Goal: Communication & Community: Share content

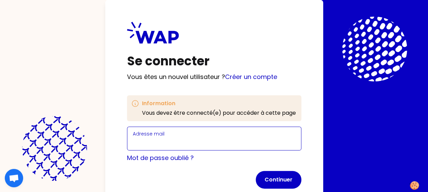
click at [142, 139] on input "Adresse mail" at bounding box center [214, 143] width 163 height 10
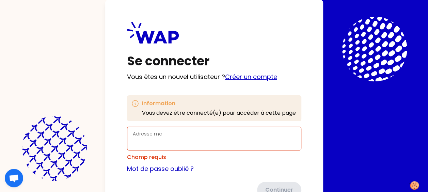
click at [240, 74] on link "Créer un compte" at bounding box center [251, 77] width 52 height 9
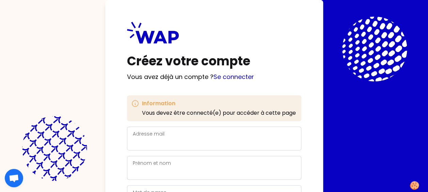
scroll to position [45, 0]
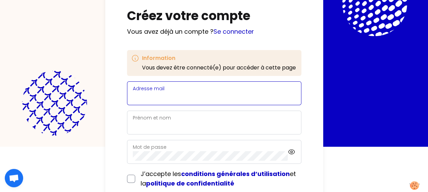
click at [154, 96] on input "Adresse mail" at bounding box center [214, 98] width 163 height 10
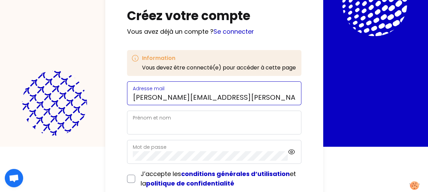
type input "[PERSON_NAME][EMAIL_ADDRESS][PERSON_NAME][DOMAIN_NAME]"
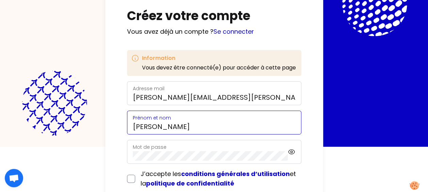
type input "[PERSON_NAME]"
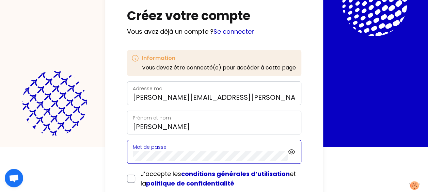
scroll to position [87, 0]
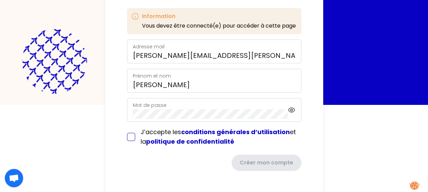
click at [133, 138] on form "Adresse mail [PERSON_NAME][EMAIL_ADDRESS][PERSON_NAME][DOMAIN_NAME] [PERSON_NAM…" at bounding box center [214, 106] width 174 height 132
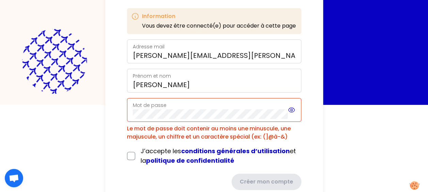
click at [293, 109] on icon at bounding box center [291, 110] width 7 height 8
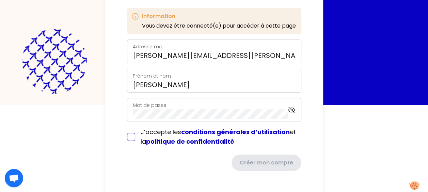
click at [128, 137] on input "checkbox" at bounding box center [131, 137] width 8 height 8
checkbox input "true"
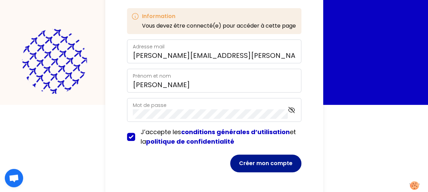
click at [272, 161] on button "Créer mon compte" at bounding box center [265, 164] width 71 height 18
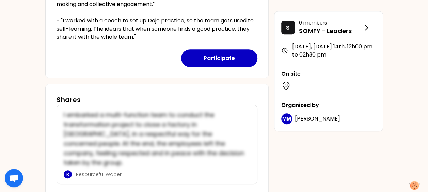
scroll to position [242, 0]
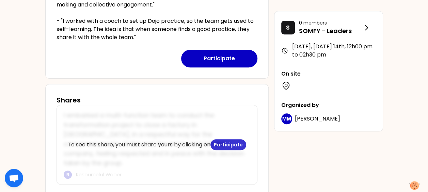
click at [112, 139] on p "To see this share, you must share yours by clicking on Participate" at bounding box center [157, 144] width 179 height 11
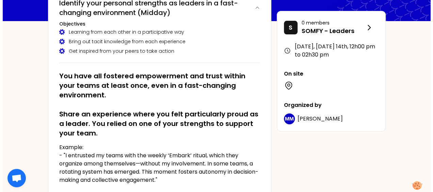
scroll to position [176, 0]
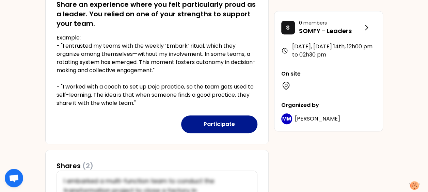
click at [214, 126] on button "Participate" at bounding box center [219, 124] width 76 height 18
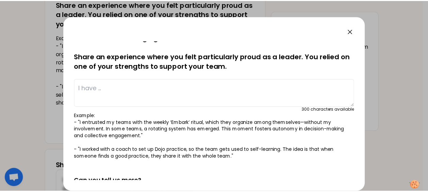
scroll to position [17, 0]
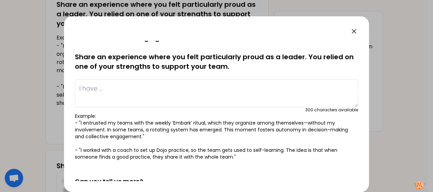
click at [125, 91] on textarea at bounding box center [216, 93] width 283 height 28
click at [382, 74] on div at bounding box center [216, 96] width 433 height 192
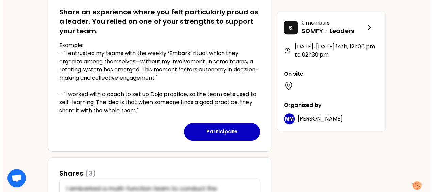
scroll to position [169, 0]
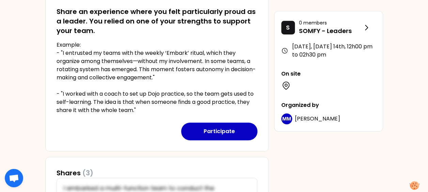
click at [182, 91] on p "Example: - "I entrusted my teams with the weekly ‘Embark’ ritual, which they or…" at bounding box center [157, 78] width 201 height 74
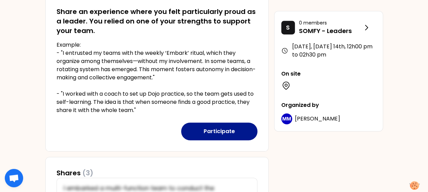
click at [226, 128] on button "Participate" at bounding box center [219, 132] width 76 height 18
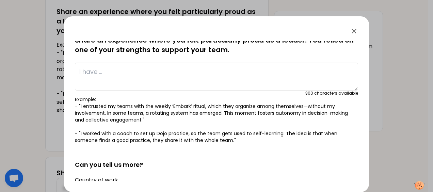
scroll to position [0, 0]
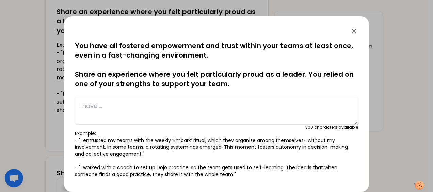
click at [114, 106] on textarea at bounding box center [216, 111] width 283 height 28
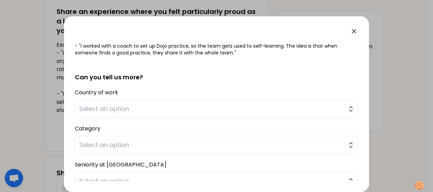
scroll to position [175, 0]
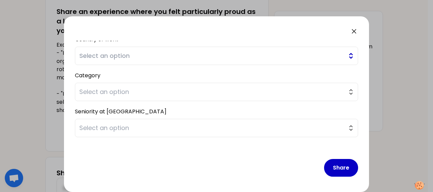
click at [145, 56] on span "Select an option" at bounding box center [211, 56] width 265 height 10
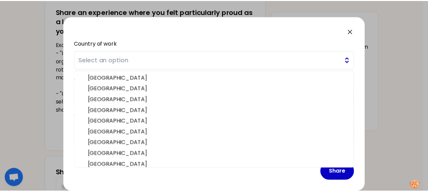
scroll to position [179, 0]
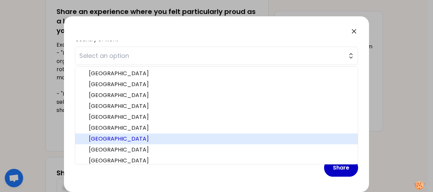
click at [109, 141] on span "[GEOGRAPHIC_DATA]" at bounding box center [221, 139] width 264 height 8
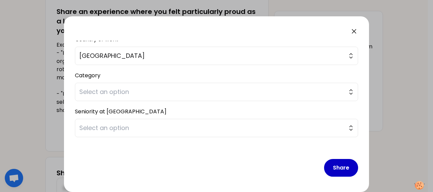
click at [353, 32] on icon at bounding box center [354, 31] width 4 height 4
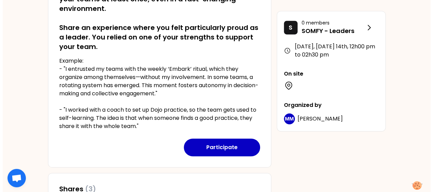
scroll to position [153, 0]
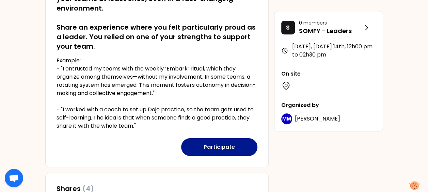
click at [213, 146] on button "Participate" at bounding box center [219, 147] width 76 height 18
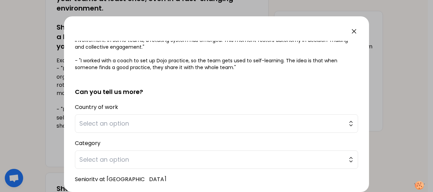
scroll to position [159, 0]
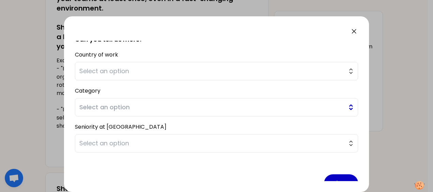
click at [114, 107] on span "Select an option" at bounding box center [211, 108] width 265 height 10
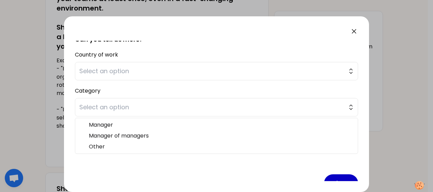
click at [179, 87] on div "Category Select an option Manager Manager of managers Other" at bounding box center [216, 101] width 283 height 31
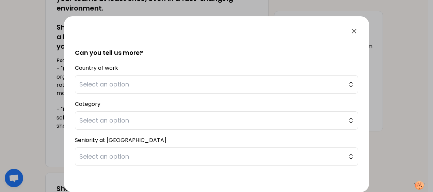
scroll to position [175, 0]
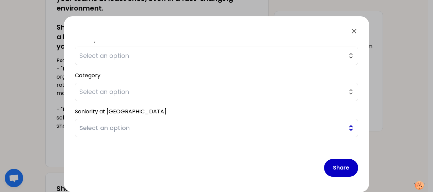
click at [118, 123] on span "Select an option" at bounding box center [211, 128] width 265 height 10
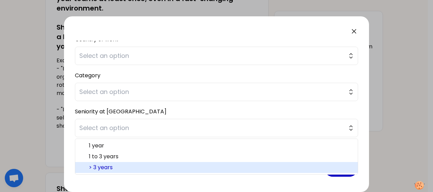
click at [106, 164] on span "> 3 years" at bounding box center [221, 168] width 264 height 8
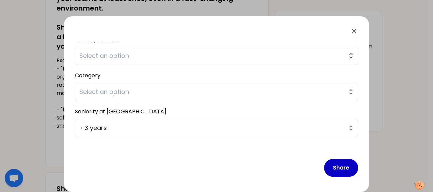
scroll to position [134, 0]
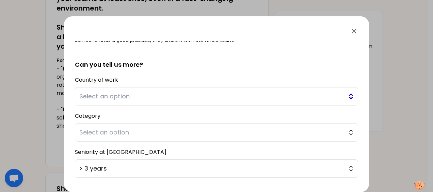
click at [124, 99] on span "Select an option" at bounding box center [211, 97] width 265 height 10
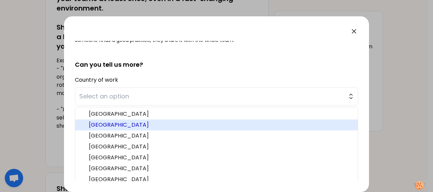
scroll to position [137, 0]
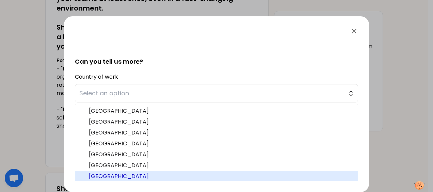
click at [93, 175] on span "[GEOGRAPHIC_DATA]" at bounding box center [221, 176] width 264 height 8
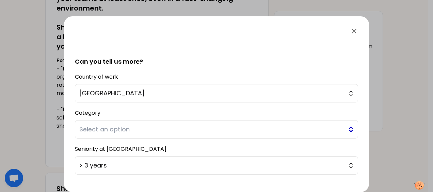
click at [104, 131] on span "Select an option" at bounding box center [211, 130] width 265 height 10
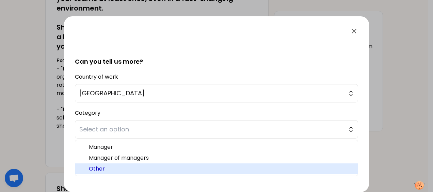
click at [101, 168] on span "Other" at bounding box center [221, 169] width 264 height 8
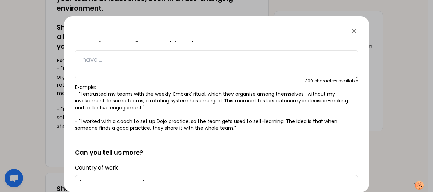
scroll to position [0, 0]
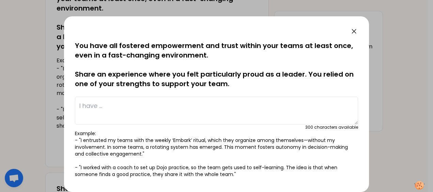
click at [117, 97] on textarea at bounding box center [216, 111] width 283 height 28
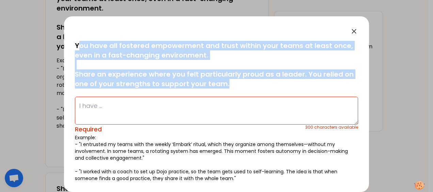
drag, startPoint x: 77, startPoint y: 46, endPoint x: 234, endPoint y: 86, distance: 162.4
click at [234, 86] on p "You have all fostered empowerment and trust within your teams at least once, ev…" at bounding box center [216, 65] width 283 height 48
copy p "ou have all fostered empowerment and trust within your teams at least once, eve…"
click at [130, 115] on textarea at bounding box center [216, 111] width 283 height 28
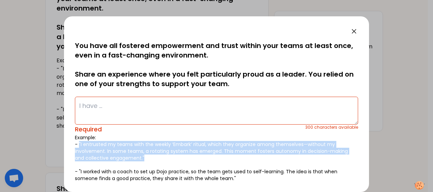
drag, startPoint x: 79, startPoint y: 144, endPoint x: 155, endPoint y: 161, distance: 77.7
click at [155, 161] on p "Example: - "I entrusted my teams with the weekly ‘Embark’ ritual, which they or…" at bounding box center [216, 158] width 283 height 48
copy p ""I entrusted my teams with the weekly ‘Embark’ ritual, which they organize amon…"
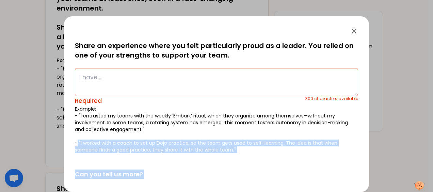
scroll to position [46, 0]
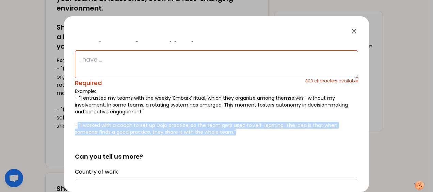
drag, startPoint x: 78, startPoint y: 172, endPoint x: 236, endPoint y: 133, distance: 162.4
click at [236, 133] on p "Example: - "I entrusted my teams with the weekly ‘Embark’ ritual, which they or…" at bounding box center [216, 112] width 283 height 48
copy p ""I worked with a coach to set up Dojo practice, so the team gets used to self-l…"
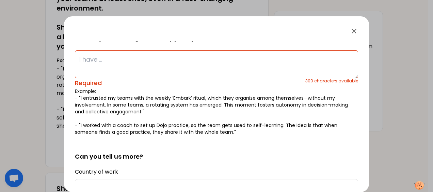
click at [125, 61] on textarea at bounding box center [216, 64] width 283 height 28
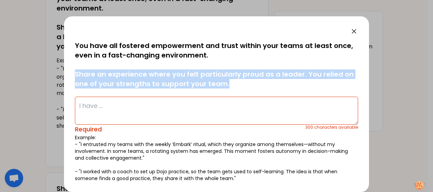
drag, startPoint x: 75, startPoint y: 72, endPoint x: 221, endPoint y: 89, distance: 146.5
click at [221, 89] on div "saved You have all fostered empowerment and trust within your teams at least on…" at bounding box center [216, 111] width 283 height 141
copy p "Share an experience where you felt particularly proud as a leader. You relied o…"
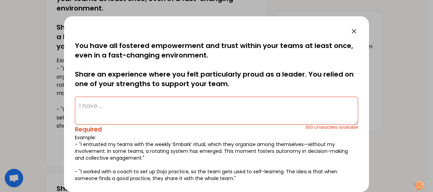
click at [106, 107] on textarea at bounding box center [216, 111] width 283 height 28
paste textarea "One experience I am particularly proud of as an international H&S leader was wh…"
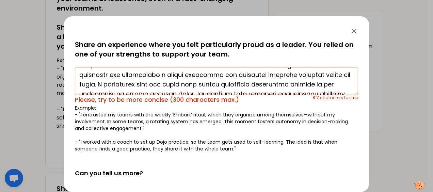
scroll to position [10, 0]
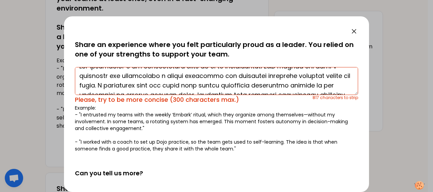
drag, startPoint x: 226, startPoint y: 76, endPoint x: 289, endPoint y: 76, distance: 62.7
click at [289, 76] on textarea at bounding box center [216, 81] width 283 height 28
click at [77, 85] on textarea at bounding box center [216, 81] width 283 height 28
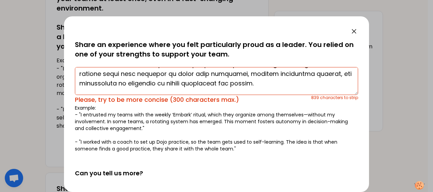
scroll to position [70, 0]
click at [105, 81] on textarea at bounding box center [216, 81] width 283 height 28
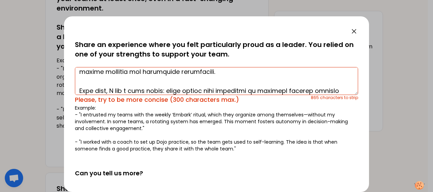
scroll to position [113, 0]
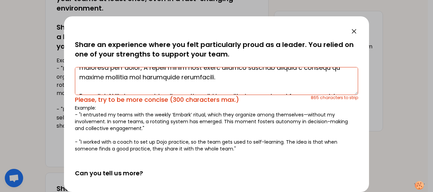
drag, startPoint x: 128, startPoint y: 78, endPoint x: 146, endPoint y: 78, distance: 17.4
click at [146, 78] on textarea at bounding box center [216, 81] width 283 height 28
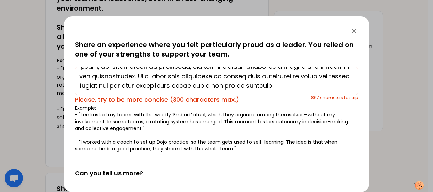
scroll to position [36, 0]
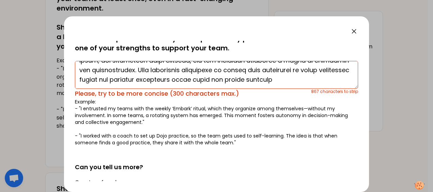
drag, startPoint x: 175, startPoint y: 81, endPoint x: 335, endPoint y: 78, distance: 159.8
click at [335, 78] on textarea at bounding box center [216, 75] width 283 height 28
click at [223, 79] on textarea at bounding box center [216, 75] width 283 height 28
drag, startPoint x: 202, startPoint y: 79, endPoint x: 233, endPoint y: 80, distance: 30.7
click at [233, 80] on textarea at bounding box center [216, 75] width 283 height 28
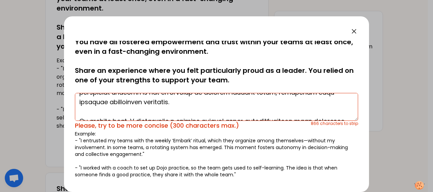
scroll to position [38, 0]
click at [101, 113] on textarea at bounding box center [216, 107] width 283 height 28
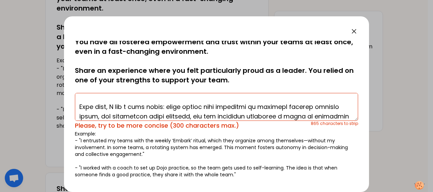
scroll to position [110, 0]
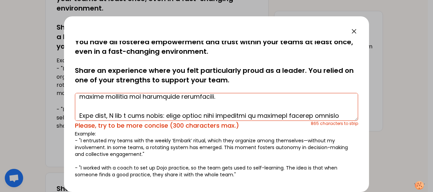
click at [84, 108] on textarea at bounding box center [216, 107] width 283 height 28
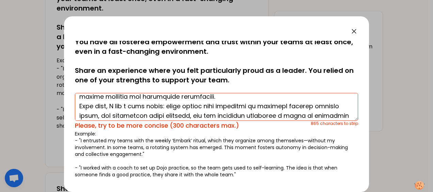
scroll to position [101, 0]
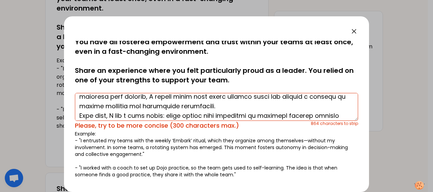
click at [80, 114] on textarea at bounding box center [216, 107] width 283 height 28
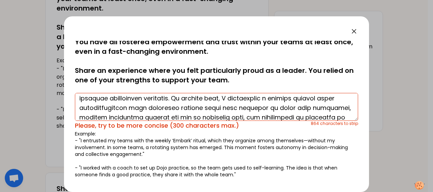
scroll to position [0, 0]
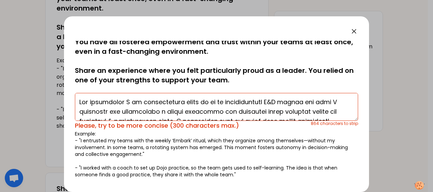
drag, startPoint x: 334, startPoint y: 103, endPoint x: 120, endPoint y: 104, distance: 214.3
click at [120, 104] on textarea at bounding box center [216, 107] width 283 height 28
drag, startPoint x: 79, startPoint y: 103, endPoint x: 333, endPoint y: 101, distance: 254.2
click at [333, 101] on textarea at bounding box center [216, 107] width 283 height 28
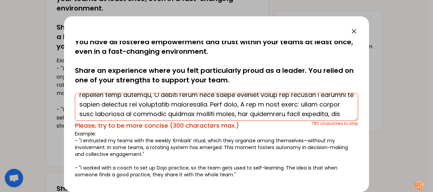
scroll to position [88, 0]
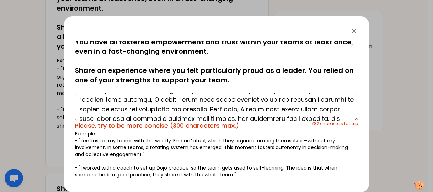
drag, startPoint x: 159, startPoint y: 101, endPoint x: 292, endPoint y: 100, distance: 133.5
click at [292, 100] on textarea at bounding box center [216, 107] width 283 height 28
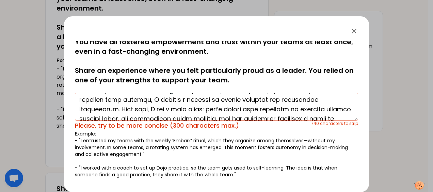
drag, startPoint x: 155, startPoint y: 101, endPoint x: 137, endPoint y: 110, distance: 20.0
click at [137, 110] on textarea at bounding box center [216, 107] width 283 height 28
click at [157, 105] on textarea at bounding box center [216, 107] width 283 height 28
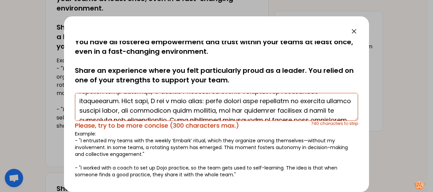
scroll to position [97, 0]
drag, startPoint x: 79, startPoint y: 111, endPoint x: 138, endPoint y: 111, distance: 58.9
click at [138, 111] on textarea at bounding box center [216, 107] width 283 height 28
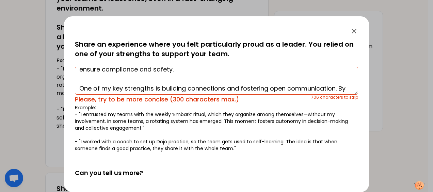
scroll to position [64, 0]
click at [93, 81] on textarea "I initiated and facilitated a global community for dangerous goods contacts acr…" at bounding box center [216, 81] width 283 height 28
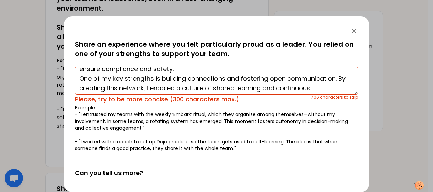
scroll to position [55, 0]
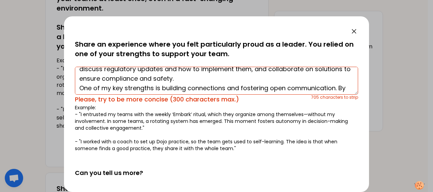
click at [78, 89] on textarea "I initiated and facilitated a global community for dangerous goods contacts acr…" at bounding box center [216, 81] width 283 height 28
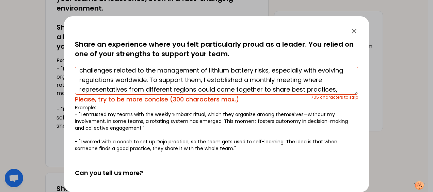
scroll to position [25, 0]
click at [179, 77] on textarea "I initiated and facilitated a global community for dangerous goods contacts acr…" at bounding box center [216, 81] width 283 height 28
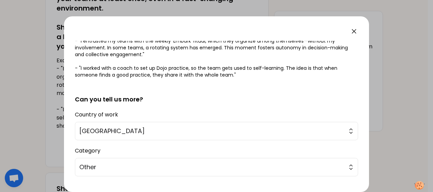
scroll to position [179, 0]
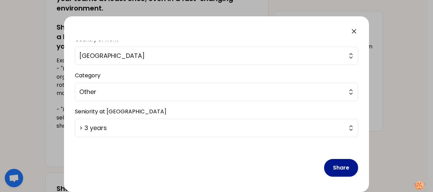
click at [333, 172] on button "Share" at bounding box center [341, 168] width 34 height 18
click at [339, 168] on button "Share" at bounding box center [341, 168] width 34 height 18
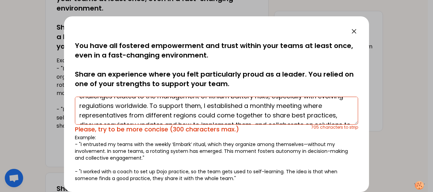
scroll to position [31, 0]
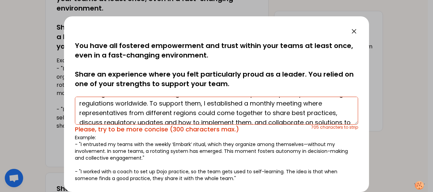
drag, startPoint x: 192, startPoint y: 103, endPoint x: 254, endPoint y: 113, distance: 63.6
click at [254, 113] on textarea "I initiated and facilitated a global community for dangerous goods contacts acr…" at bounding box center [216, 111] width 283 height 28
click at [194, 104] on textarea "I initiated and facilitated a global community for dangerous goods contacts acr…" at bounding box center [216, 111] width 283 height 28
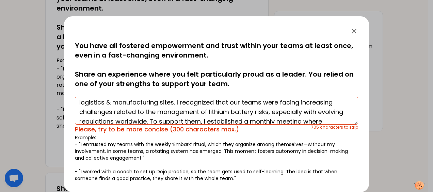
scroll to position [0, 0]
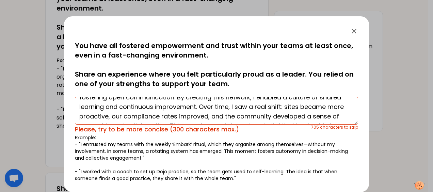
drag, startPoint x: 193, startPoint y: 106, endPoint x: 279, endPoint y: 99, distance: 86.1
click at [279, 99] on textarea "I initiated and facilitated a global community for dangerous goods contacts acr…" at bounding box center [216, 111] width 283 height 28
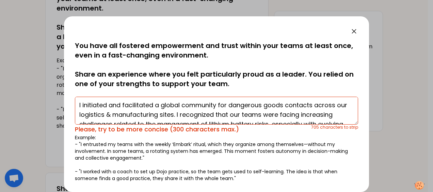
scroll to position [23, 0]
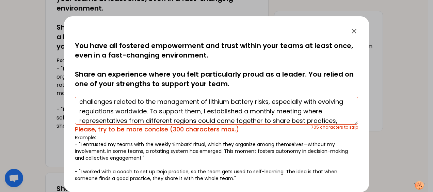
click at [208, 113] on textarea "I initiated and facilitated a global community for dangerous goods contacts acr…" at bounding box center [216, 111] width 283 height 28
drag, startPoint x: 193, startPoint y: 111, endPoint x: 265, endPoint y: 108, distance: 72.3
click at [265, 108] on textarea "I initiated and facilitated a global community for dangerous goods contacts acr…" at bounding box center [216, 111] width 283 height 28
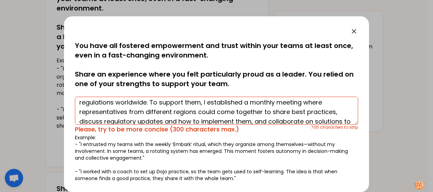
scroll to position [32, 0]
click at [192, 104] on textarea "I initiated and facilitated a global community for dangerous goods contacts acr…" at bounding box center [216, 111] width 283 height 28
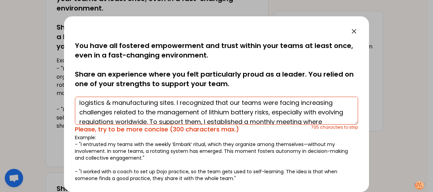
scroll to position [13, 0]
drag, startPoint x: 187, startPoint y: 102, endPoint x: 243, endPoint y: 103, distance: 55.9
click at [243, 103] on textarea "I initiated and facilitated a global community for dangerous goods contacts acr…" at bounding box center [216, 111] width 283 height 28
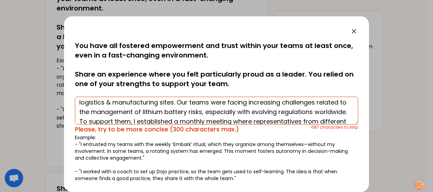
scroll to position [20, 0]
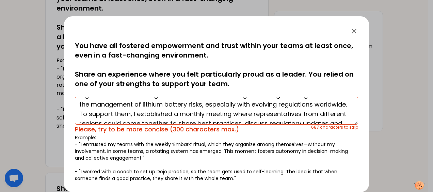
drag, startPoint x: 237, startPoint y: 104, endPoint x: 146, endPoint y: 114, distance: 91.5
click at [146, 114] on textarea "I initiated and facilitated a global community for dangerous goods contacts acr…" at bounding box center [216, 111] width 283 height 28
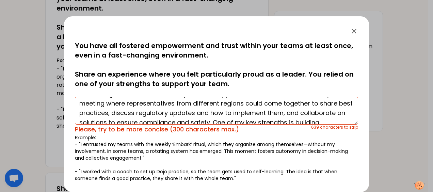
scroll to position [35, 0]
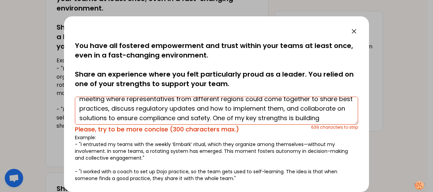
click at [236, 110] on textarea "I initiated and facilitated a global community for dangerous goods contacts acr…" at bounding box center [216, 111] width 283 height 28
drag, startPoint x: 238, startPoint y: 109, endPoint x: 324, endPoint y: 107, distance: 85.9
click at [324, 107] on textarea "I initiated and facilitated a global community for dangerous goods contacts acr…" at bounding box center [216, 111] width 283 height 28
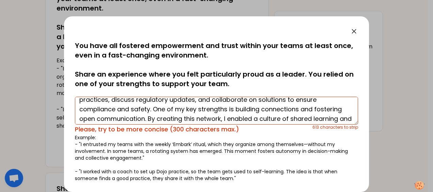
scroll to position [46, 0]
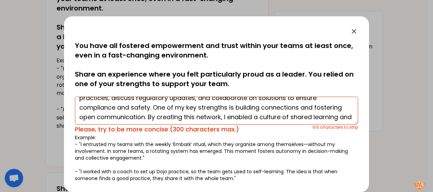
drag, startPoint x: 325, startPoint y: 109, endPoint x: 173, endPoint y: 115, distance: 151.7
click at [173, 115] on textarea "I initiated and facilitated a global community for dangerous goods contacts acr…" at bounding box center [216, 111] width 283 height 28
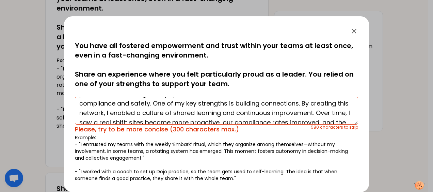
scroll to position [53, 0]
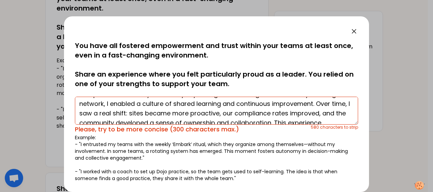
drag, startPoint x: 327, startPoint y: 100, endPoint x: 296, endPoint y: 95, distance: 30.8
click at [296, 95] on div "I initiated and facilitated a global community for dangerous goods contacts acr…" at bounding box center [216, 114] width 283 height 40
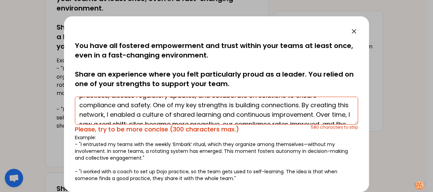
scroll to position [48, 0]
click at [275, 112] on textarea "I initiated and facilitated a global community for dangerous goods contacts acr…" at bounding box center [216, 111] width 283 height 28
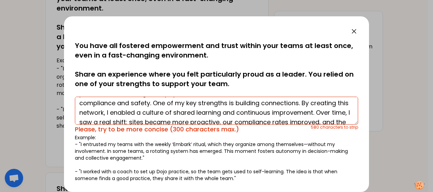
scroll to position [86, 0]
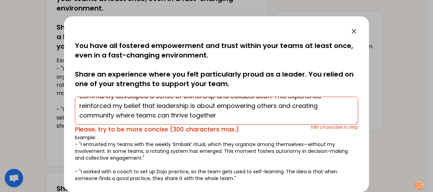
drag, startPoint x: 326, startPoint y: 104, endPoint x: 331, endPoint y: 132, distance: 27.8
click at [331, 132] on div "I initiated and facilitated a global community for dangerous goods contacts acr…" at bounding box center [216, 114] width 283 height 40
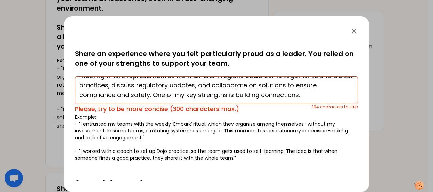
scroll to position [20, 0]
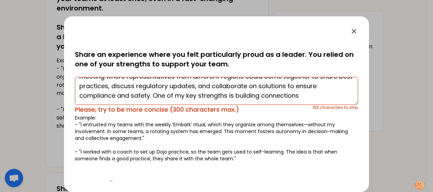
paste textarea "and fostering open communication"
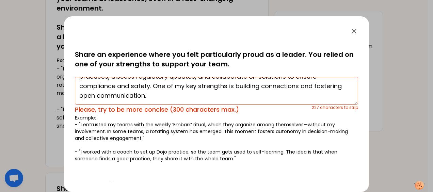
paste textarea "This experience reinforced my belief that leadership is about empowering others…"
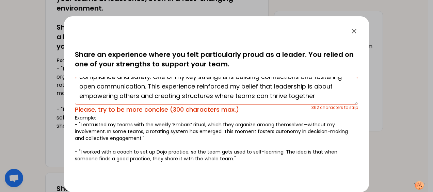
scroll to position [57, 0]
drag, startPoint x: 179, startPoint y: 85, endPoint x: 346, endPoint y: 102, distance: 168.4
click at [346, 102] on textarea "I initiated and facilitated a global community for dangerous goods contacts acr…" at bounding box center [216, 91] width 283 height 28
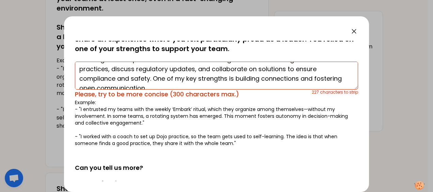
scroll to position [48, 0]
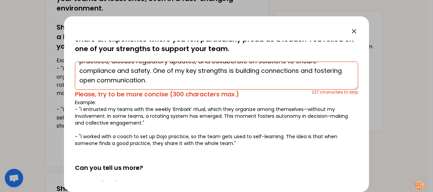
drag, startPoint x: 179, startPoint y: 81, endPoint x: 177, endPoint y: 68, distance: 12.7
click at [177, 68] on textarea "I initiated and facilitated a global community for dangerous goods contacts acr…" at bounding box center [216, 76] width 283 height 28
click at [171, 127] on p "Example: - "I entrusted my teams with the weekly ‘Embark’ ritual, which they or…" at bounding box center [216, 123] width 283 height 48
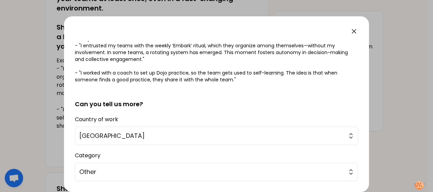
scroll to position [179, 0]
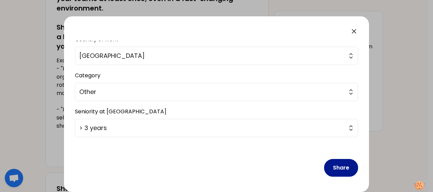
click at [330, 164] on button "Share" at bounding box center [341, 168] width 34 height 18
click at [326, 162] on button "Share" at bounding box center [341, 168] width 34 height 18
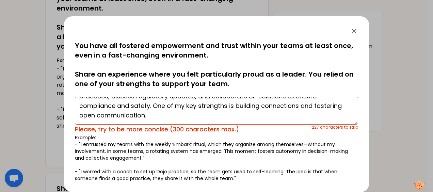
scroll to position [0, 0]
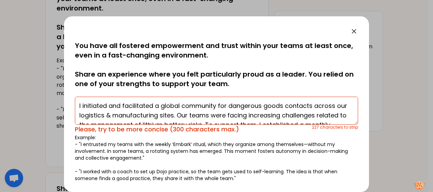
click at [110, 105] on textarea "I initiated and facilitated a global community for dangerous goods contacts acr…" at bounding box center [216, 111] width 283 height 28
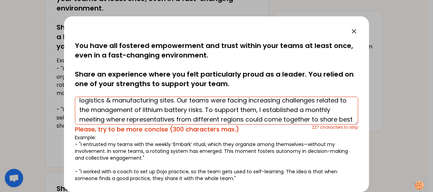
scroll to position [13, 0]
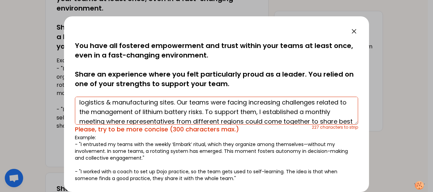
drag, startPoint x: 189, startPoint y: 100, endPoint x: 133, endPoint y: 119, distance: 59.1
click at [133, 119] on textarea "I initiated and facilitated a global community for dangerous goods contacts acr…" at bounding box center [216, 111] width 283 height 28
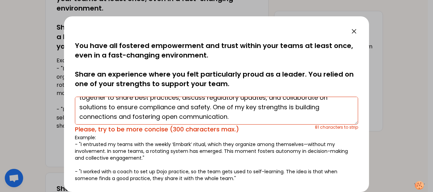
scroll to position [29, 0]
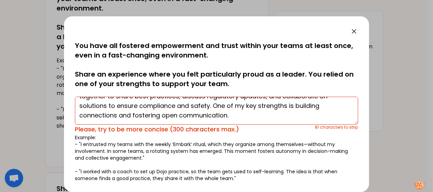
click at [246, 114] on textarea "I initiated and facilitated a global community for dangerous goods contacts acr…" at bounding box center [216, 111] width 283 height 28
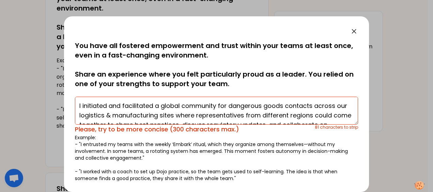
drag, startPoint x: 315, startPoint y: 106, endPoint x: 188, endPoint y: 115, distance: 127.1
click at [188, 115] on textarea "I initiated and facilitated a global community for dangerous goods contacts acr…" at bounding box center [216, 111] width 283 height 28
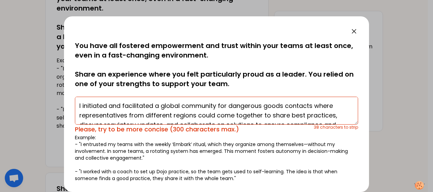
drag, startPoint x: 172, startPoint y: 116, endPoint x: 196, endPoint y: 117, distance: 23.9
click at [196, 117] on textarea "I initiated and facilitated a global community for dangerous goods contacts whe…" at bounding box center [216, 111] width 283 height 28
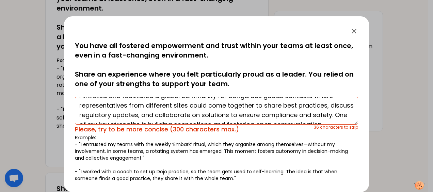
scroll to position [10, 0]
drag, startPoint x: 79, startPoint y: 115, endPoint x: 167, endPoint y: 115, distance: 87.9
click at [167, 115] on textarea "I initiated and facilitated a global community for dangerous goods contacts whe…" at bounding box center [216, 111] width 283 height 28
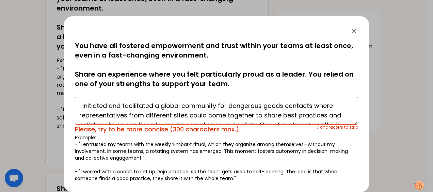
scroll to position [2, 0]
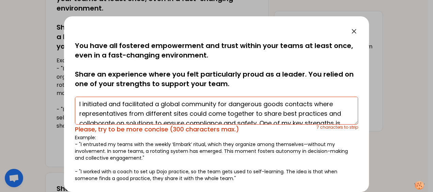
drag, startPoint x: 109, startPoint y: 104, endPoint x: 156, endPoint y: 105, distance: 47.0
click at [156, 105] on textarea "I initiated and facilitated a global community for dangerous goods contacts whe…" at bounding box center [216, 111] width 283 height 28
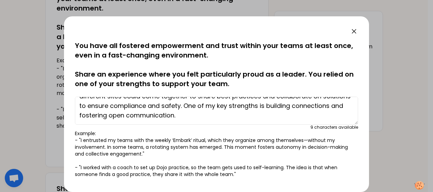
scroll to position [17, 0]
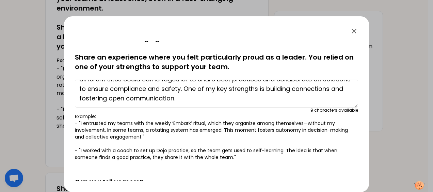
type textarea "I initiated a global community for dangerous goods contacts where representativ…"
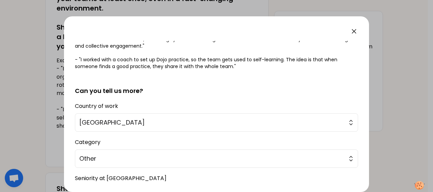
scroll to position [175, 0]
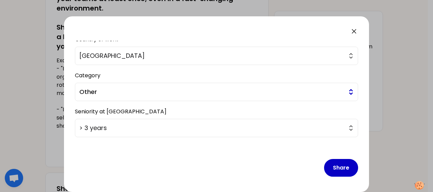
click at [337, 164] on button "Share" at bounding box center [341, 168] width 34 height 18
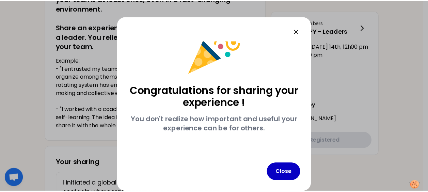
scroll to position [22, 0]
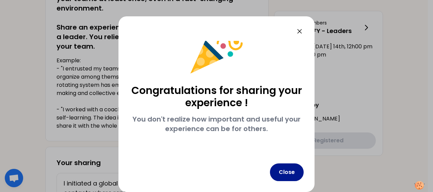
click at [285, 180] on button "Close" at bounding box center [287, 173] width 34 height 18
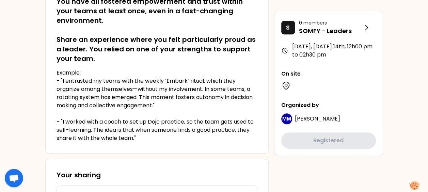
scroll to position [271, 0]
